Goal: Task Accomplishment & Management: Manage account settings

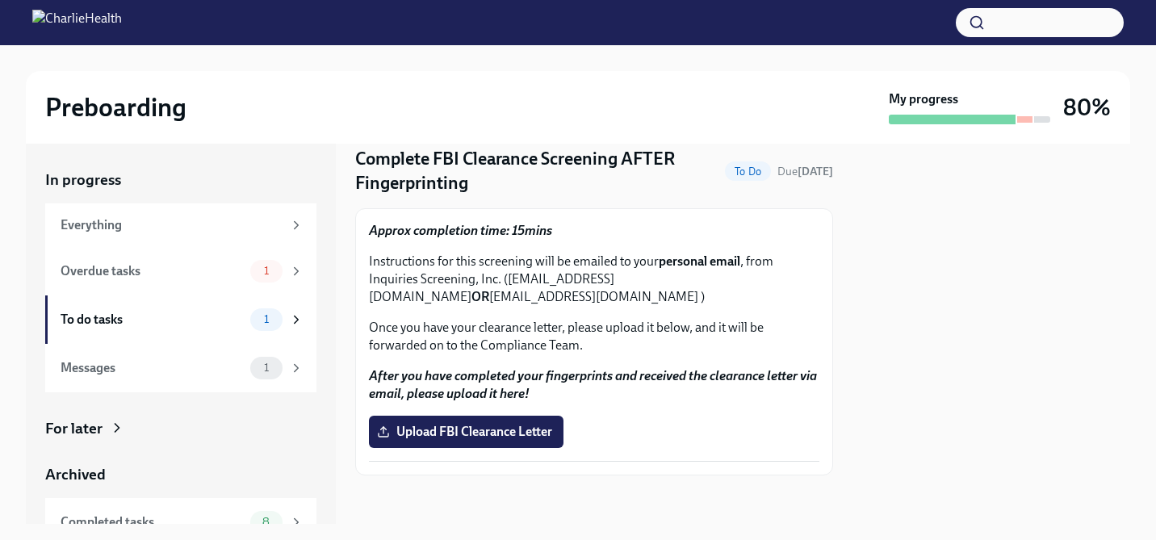
scroll to position [58, 0]
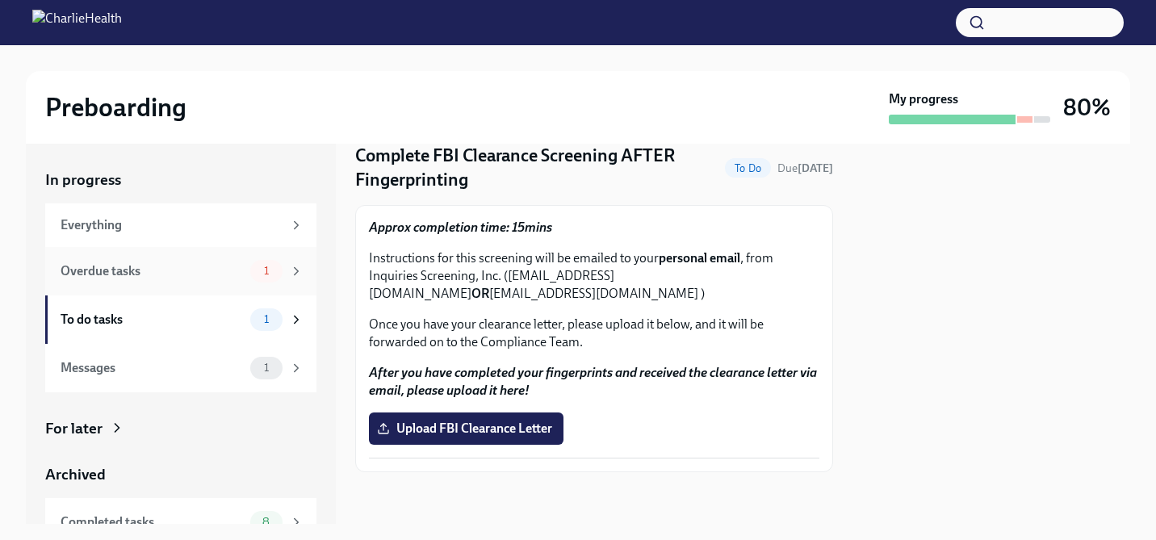
click at [124, 277] on div "Overdue tasks" at bounding box center [152, 271] width 183 height 18
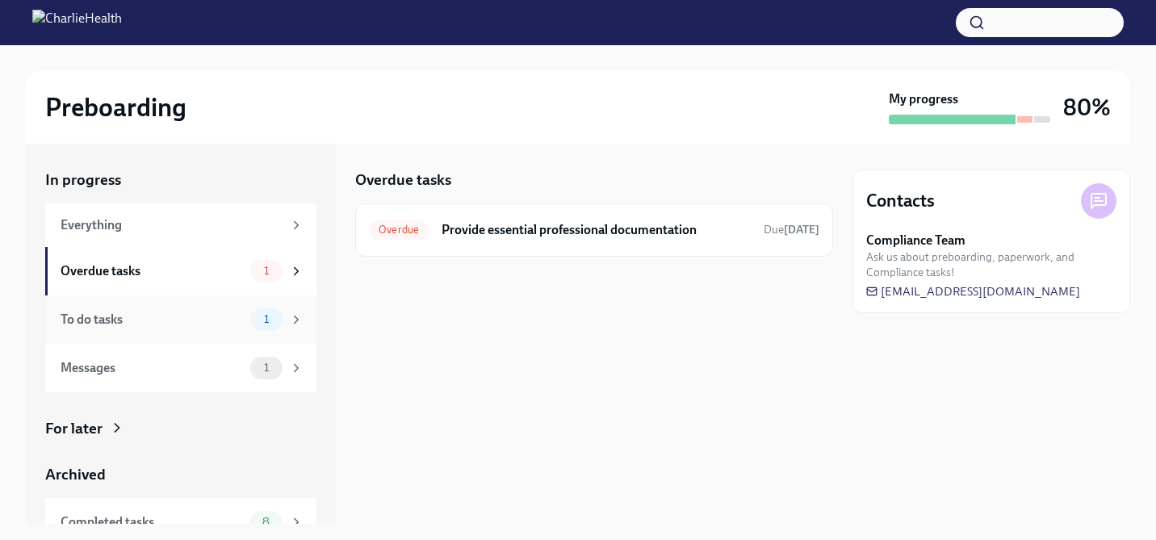
click at [201, 336] on div "To do tasks 1" at bounding box center [180, 320] width 271 height 48
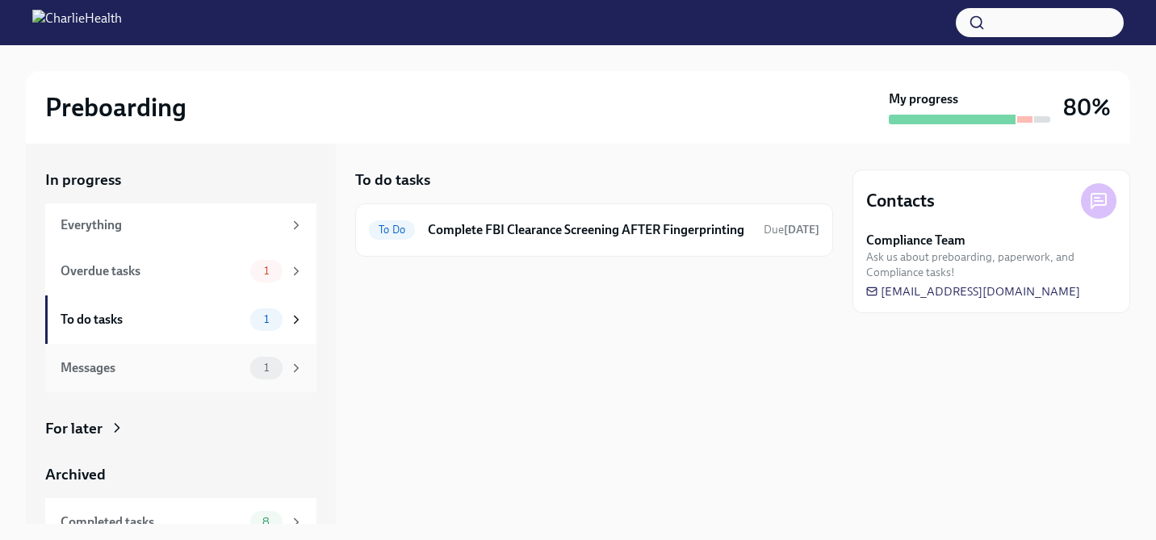
click at [201, 367] on div "Messages" at bounding box center [152, 368] width 183 height 18
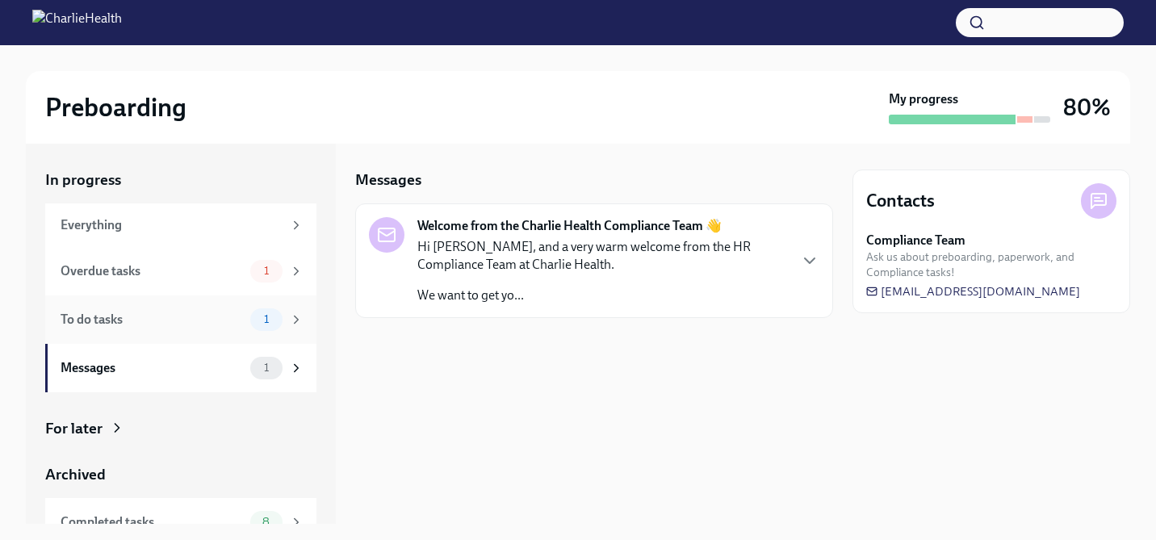
click at [206, 339] on div "To do tasks 1" at bounding box center [180, 320] width 271 height 48
